Goal: Information Seeking & Learning: Learn about a topic

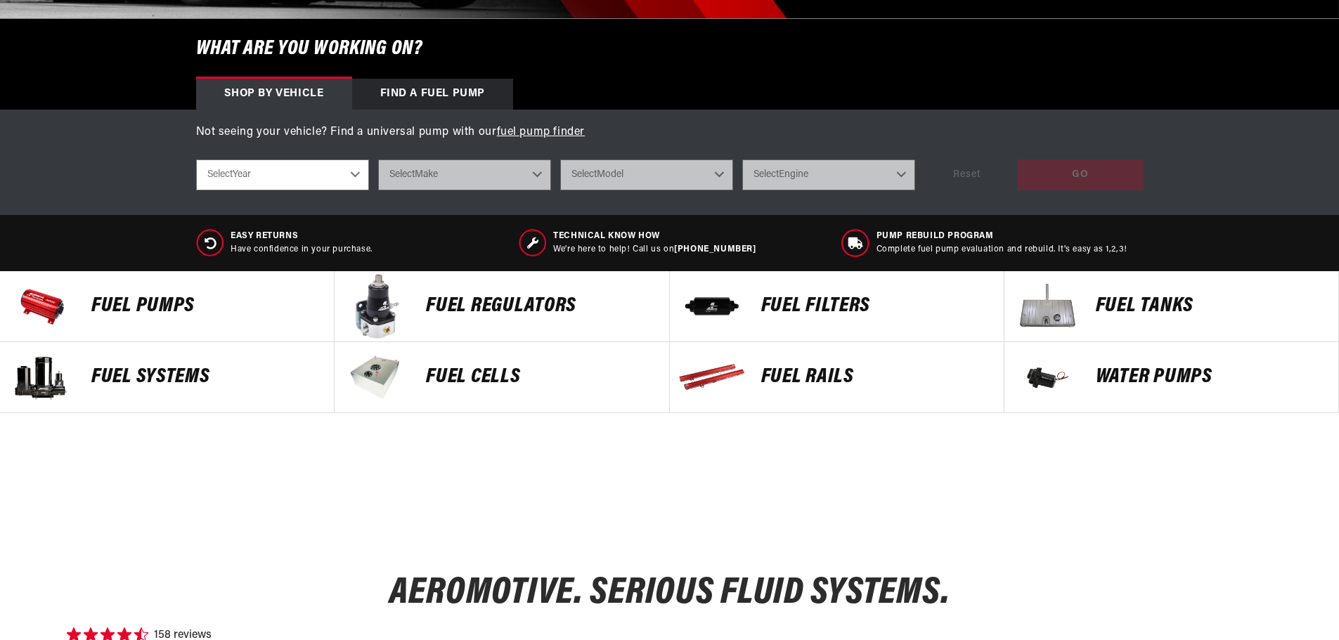
click at [129, 311] on p "Fuel Pumps" at bounding box center [205, 306] width 228 height 21
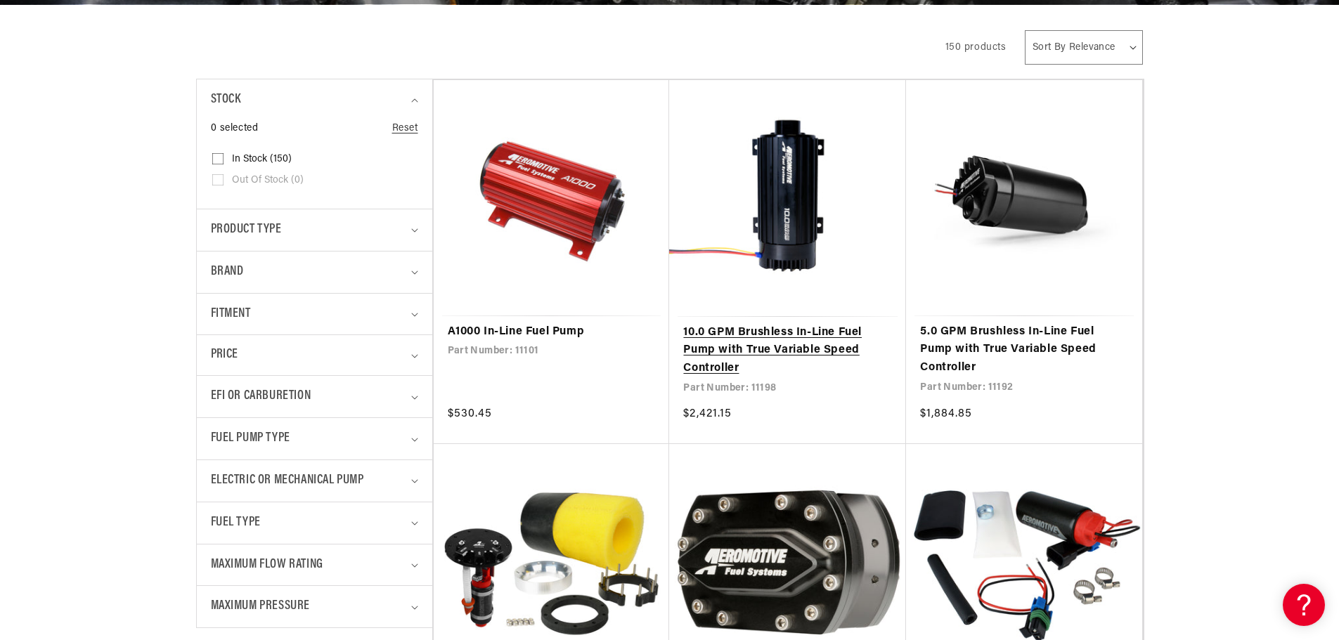
click at [787, 344] on link "10.0 GPM Brushless In-Line Fuel Pump with True Variable Speed Controller" at bounding box center [787, 351] width 209 height 54
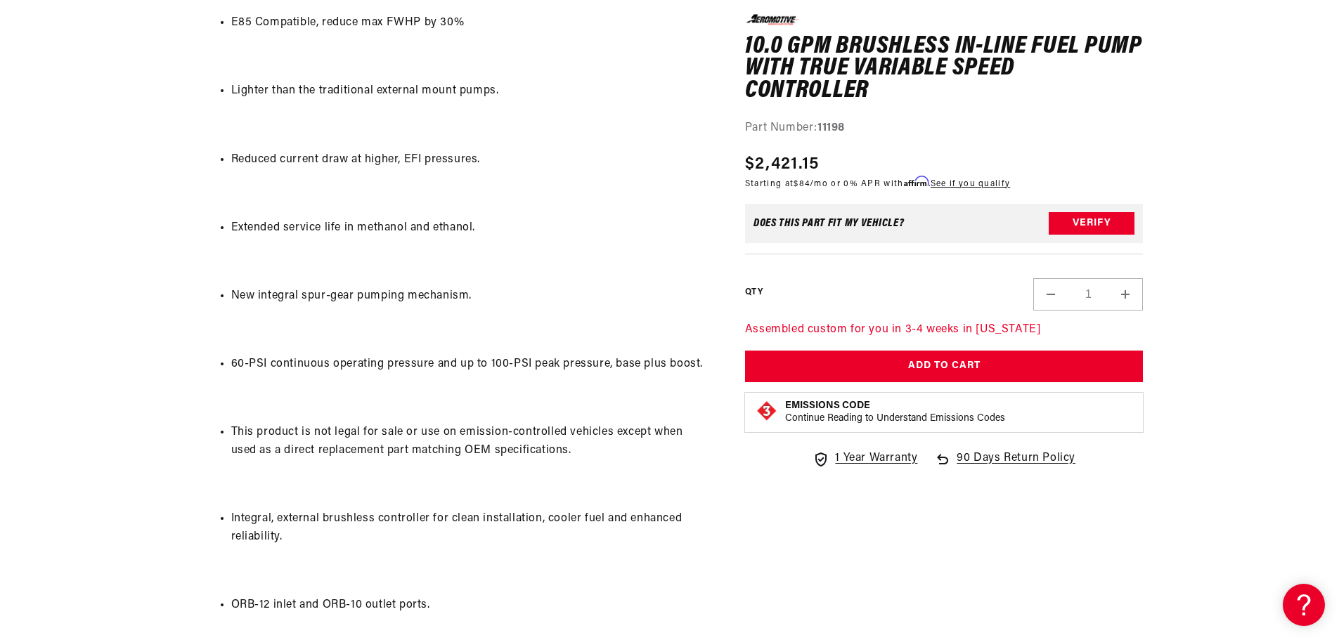
scroll to position [1265, 0]
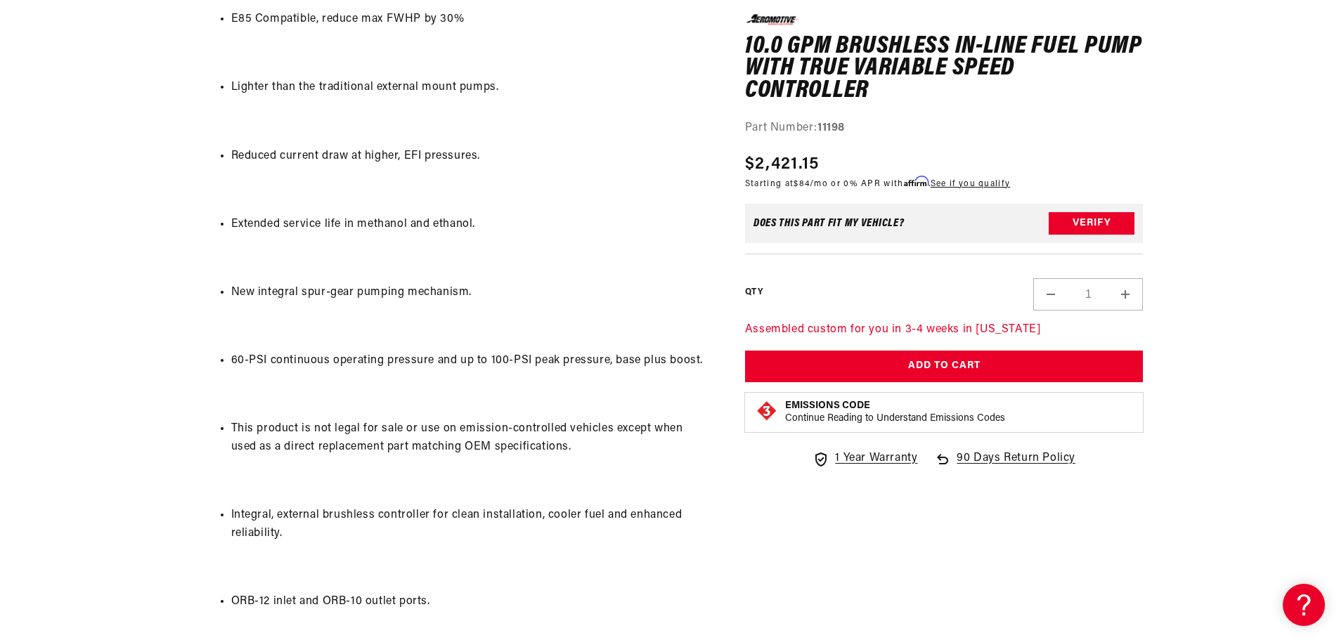
click at [498, 363] on li "60-PSI continuous operating pressure and up to 100-PSI peak pressure, base plus…" at bounding box center [470, 361] width 479 height 18
drag, startPoint x: 498, startPoint y: 363, endPoint x: 516, endPoint y: 363, distance: 18.3
click at [516, 363] on li "60-PSI continuous operating pressure and up to 100-PSI peak pressure, base plus…" at bounding box center [470, 361] width 479 height 18
